Goal: Information Seeking & Learning: Learn about a topic

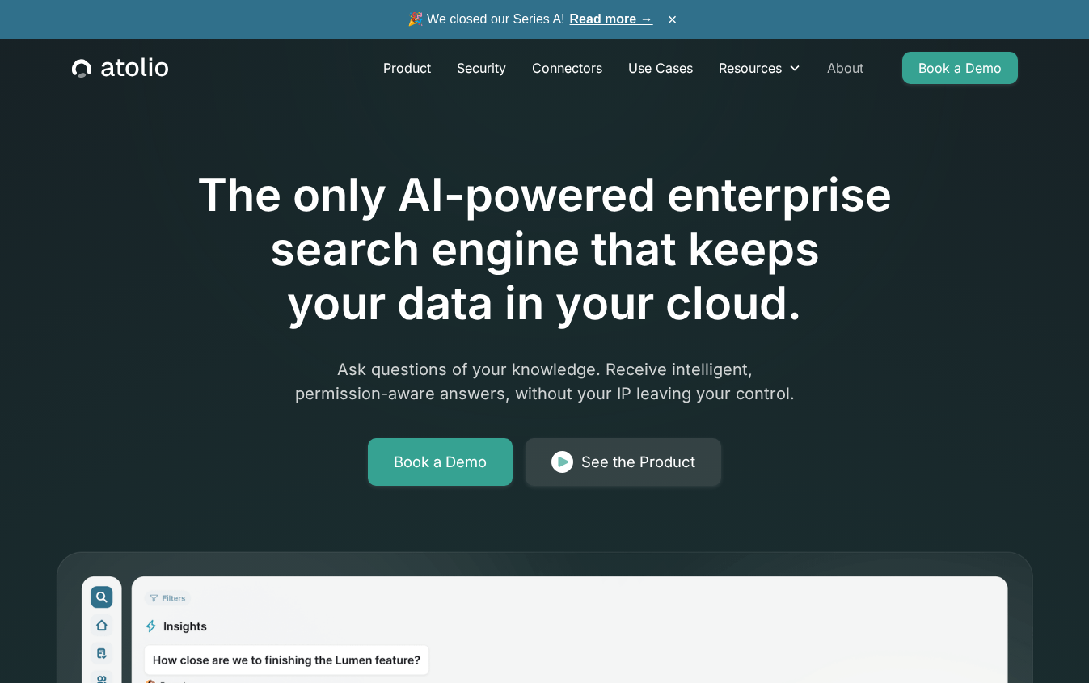
click at [841, 72] on link "About" at bounding box center [845, 68] width 62 height 32
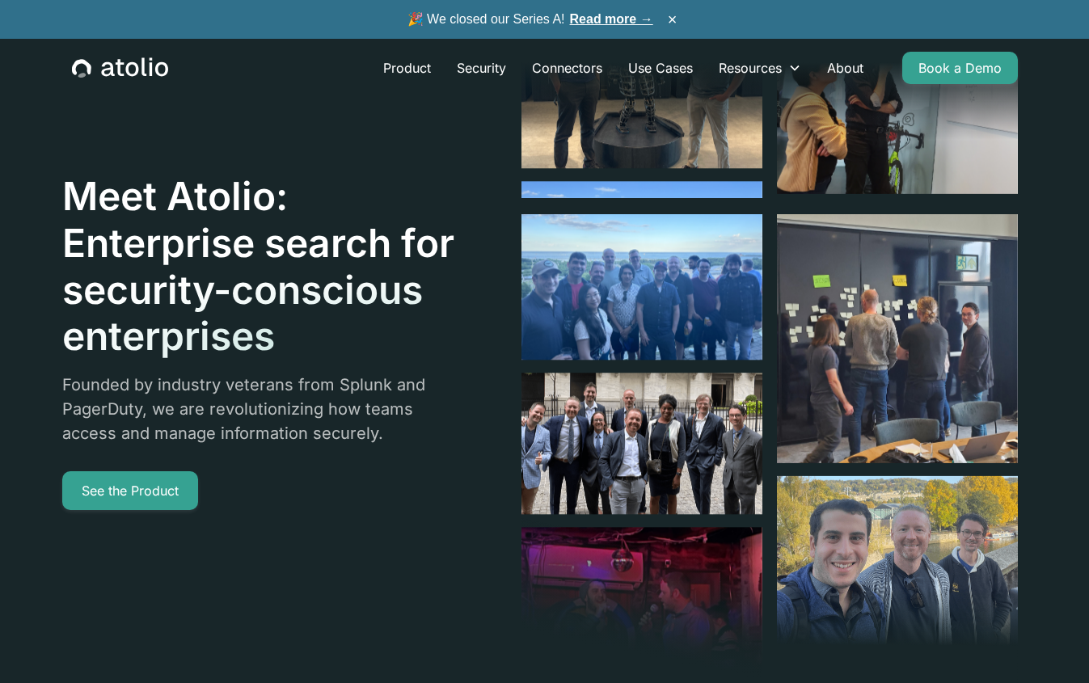
click at [609, 14] on link "Read more →" at bounding box center [611, 19] width 83 height 14
